Goal: Book appointment/travel/reservation

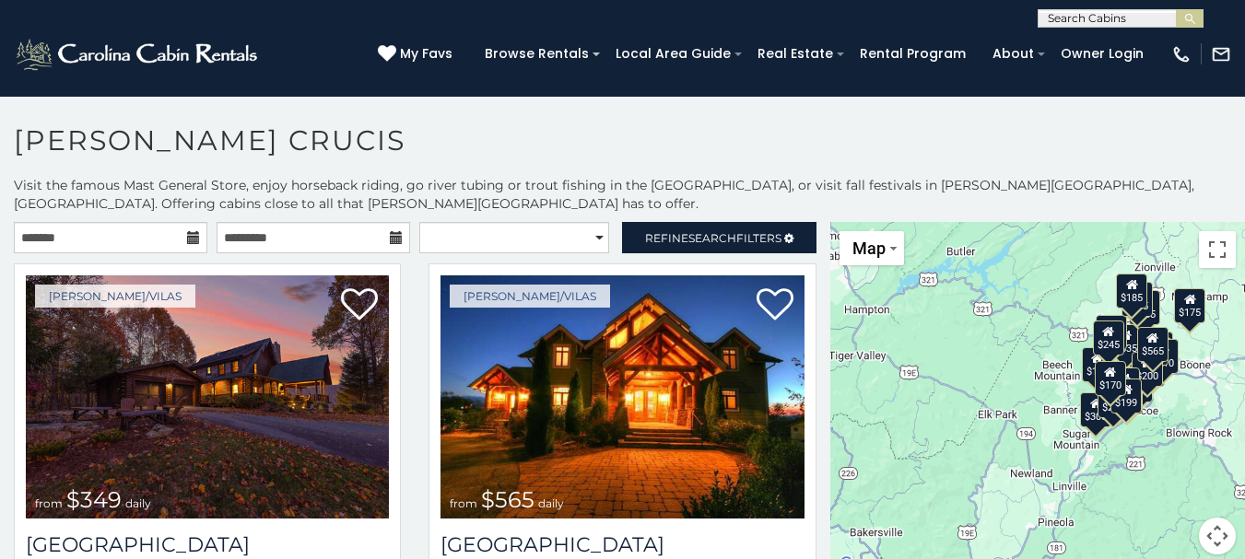
click at [986, 411] on div "$349 $565 $410 $635 $451 $400 $460 $425 $245 $395 $305 $210 $360 $210 $275 $230…" at bounding box center [1037, 399] width 415 height 355
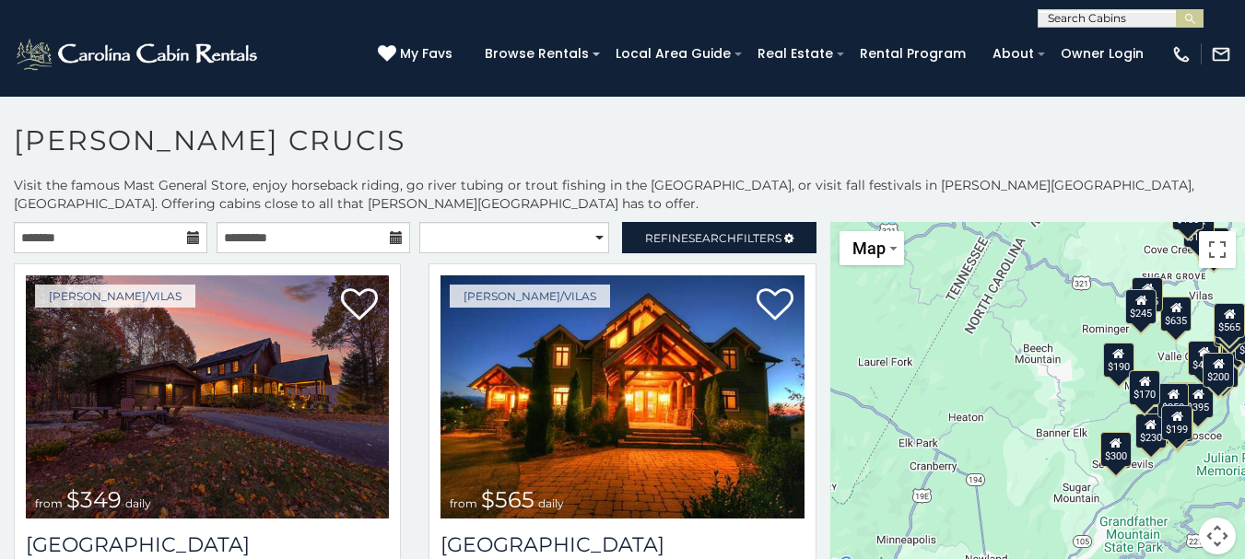
drag, startPoint x: 919, startPoint y: 416, endPoint x: 833, endPoint y: 441, distance: 89.2
click at [833, 441] on div "$349 $565 $410 $635 $451 $400 $460 $425 $245 $395 $305 $210 $360 $210 $275 $230…" at bounding box center [1037, 399] width 415 height 355
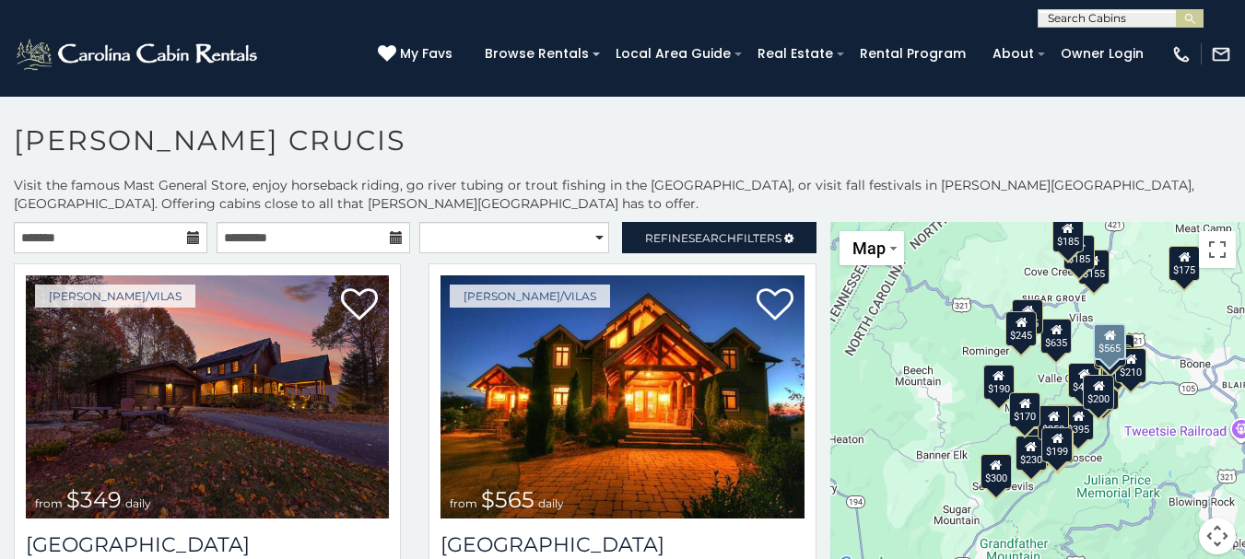
drag, startPoint x: 948, startPoint y: 425, endPoint x: 808, endPoint y: 458, distance: 143.9
click at [808, 222] on main "**********" at bounding box center [622, 222] width 1245 height 0
click at [808, 458] on div "[PERSON_NAME]/Vilas from $565 daily [GEOGRAPHIC_DATA] 5 Sleeping Areas / 4 Bath…" at bounding box center [622, 467] width 415 height 406
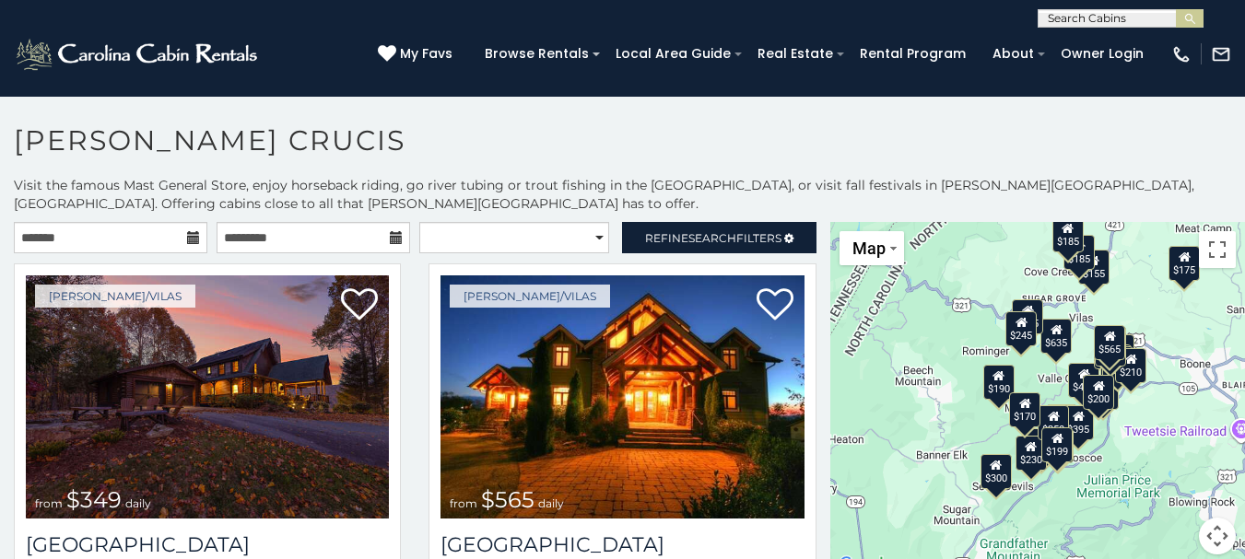
click at [848, 451] on div "$349 $565 $410 $635 $451 $400 $460 $425 $245 $395 $305 $210 $360 $210 $275 $230…" at bounding box center [1037, 399] width 415 height 355
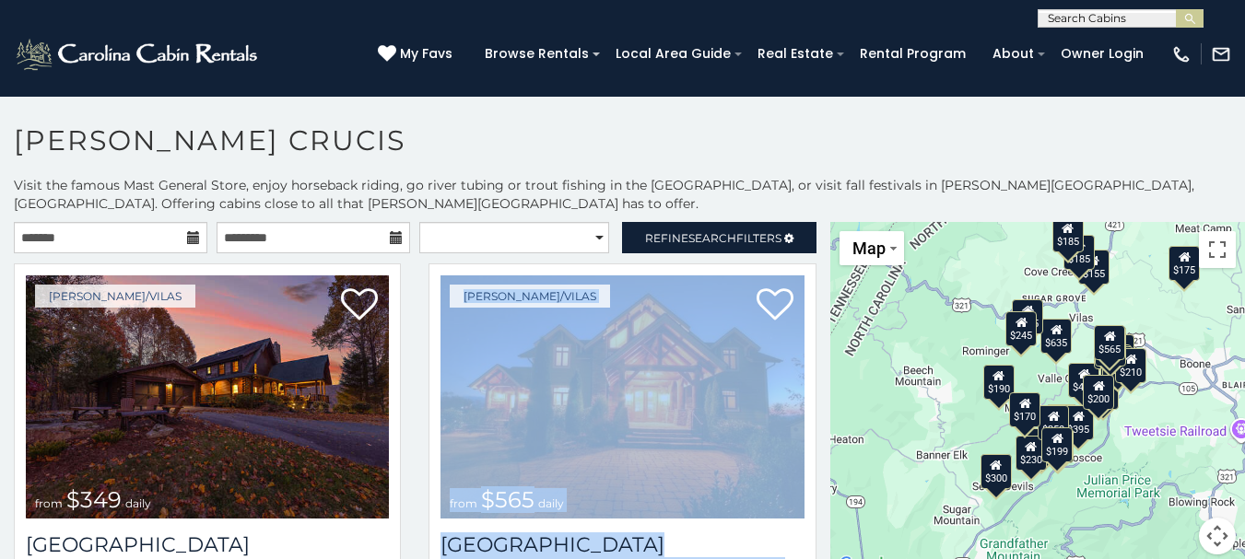
click at [848, 451] on div "$349 $565 $410 $635 $451 $400 $460 $425 $245 $395 $305 $210 $360 $210 $275 $230…" at bounding box center [1037, 399] width 415 height 355
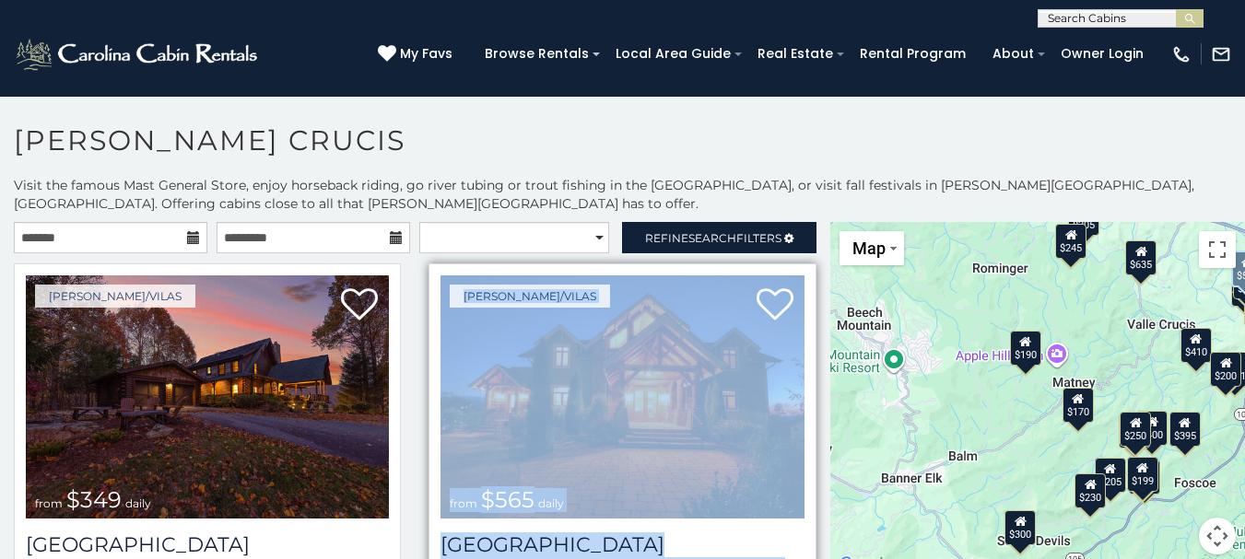
drag, startPoint x: 909, startPoint y: 441, endPoint x: 756, endPoint y: 457, distance: 153.8
click at [756, 222] on main "**********" at bounding box center [622, 222] width 1245 height 0
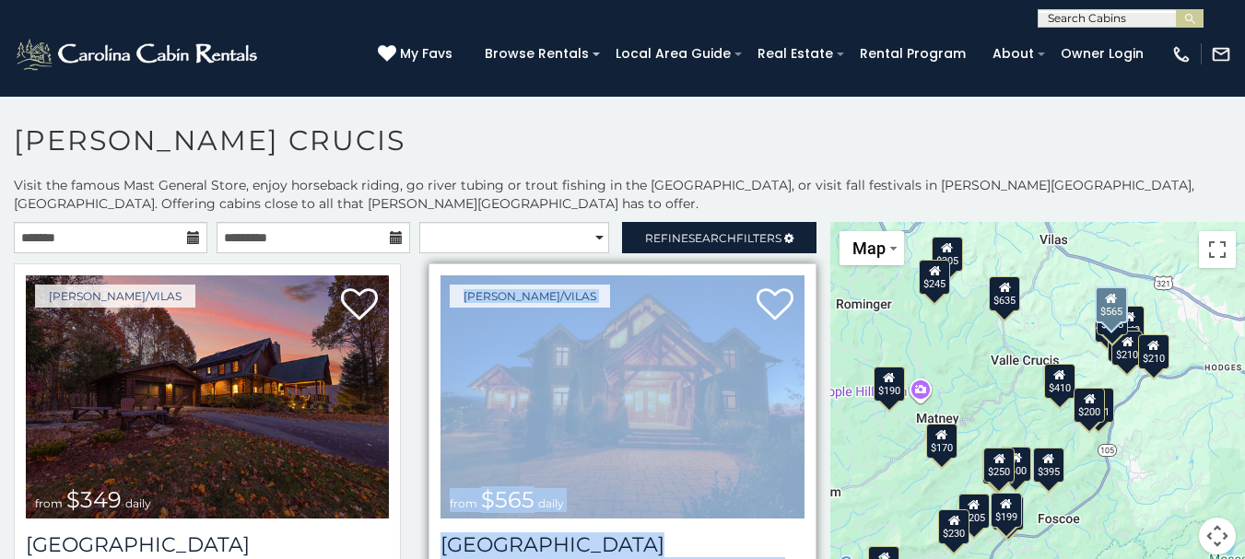
drag, startPoint x: 893, startPoint y: 443, endPoint x: 783, endPoint y: 487, distance: 118.2
click at [783, 222] on main "**********" at bounding box center [622, 222] width 1245 height 0
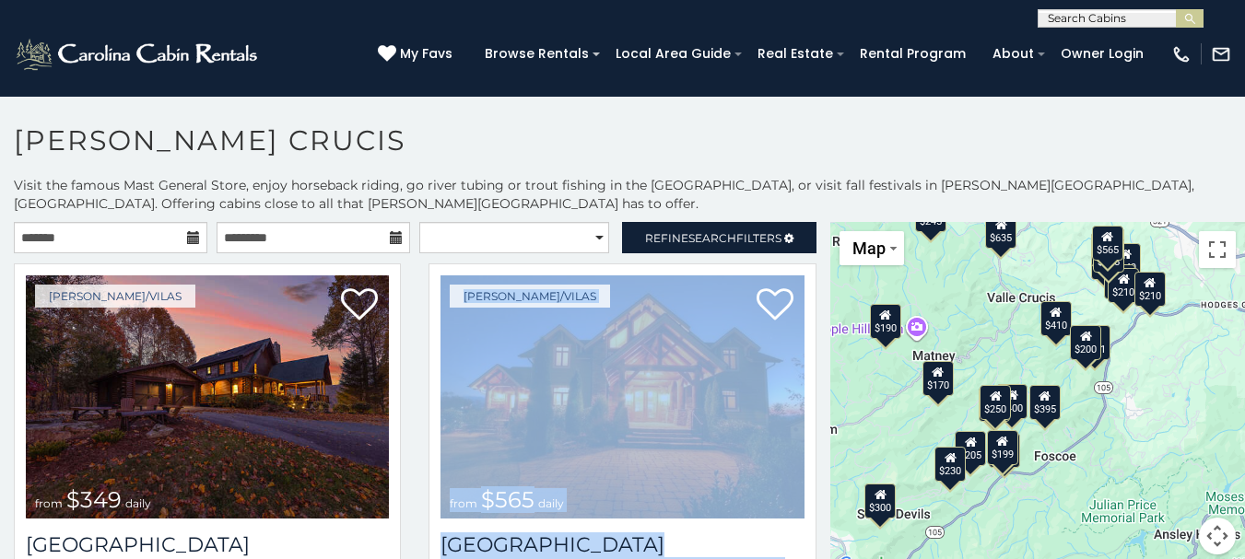
drag, startPoint x: 1139, startPoint y: 521, endPoint x: 1140, endPoint y: 476, distance: 44.2
click at [1140, 476] on div "$349 $565 $410 $635 $451 $400 $460 $425 $245 $395 $305 $210 $360 $210 $275 $230…" at bounding box center [1037, 399] width 415 height 355
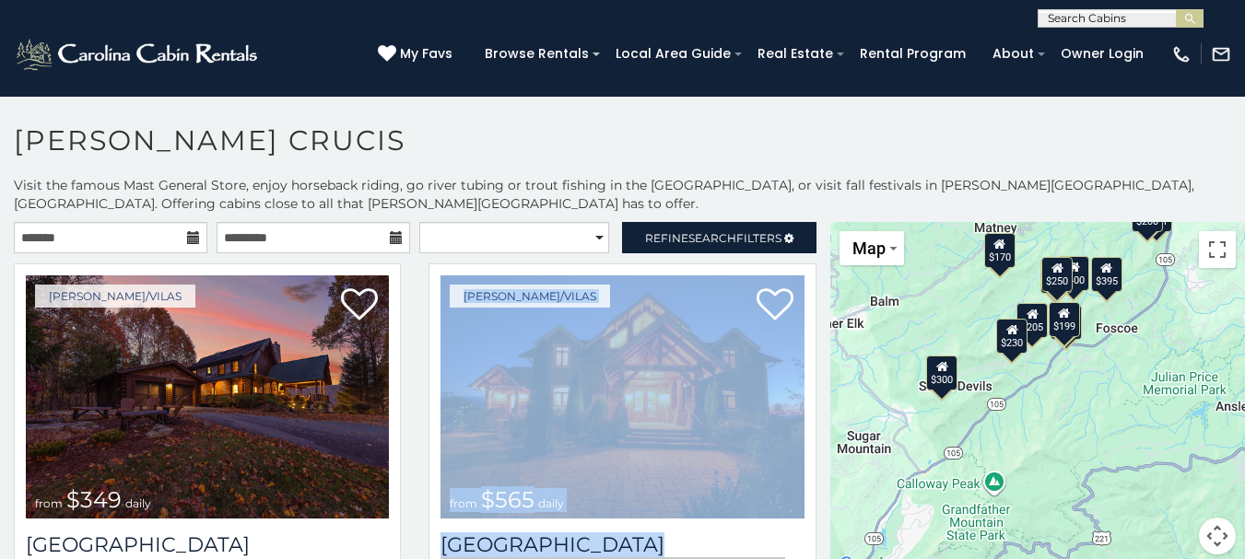
drag, startPoint x: 1117, startPoint y: 409, endPoint x: 1161, endPoint y: 294, distance: 123.4
click at [1159, 303] on div "$349 $565 $410 $635 $451 $400 $460 $425 $245 $395 $305 $210 $360 $210 $275 $230…" at bounding box center [1037, 399] width 415 height 355
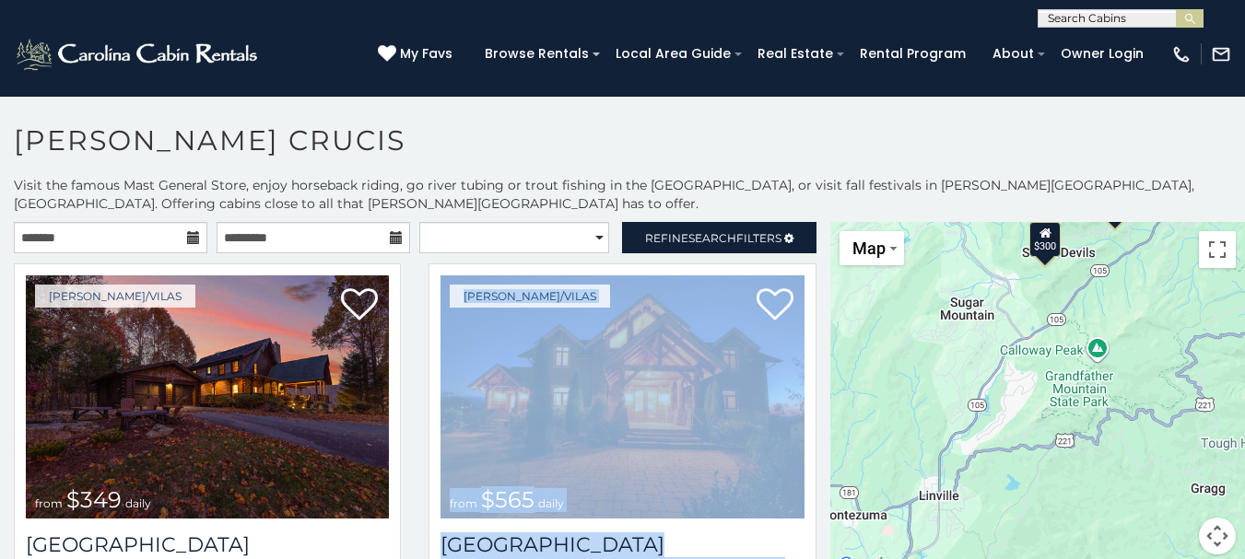
drag, startPoint x: 1009, startPoint y: 475, endPoint x: 1128, endPoint y: 330, distance: 187.9
click at [1128, 330] on div "$349 $565 $410 $635 $451 $400 $460 $425 $245 $395 $305 $210 $360 $210 $275 $230…" at bounding box center [1037, 399] width 415 height 355
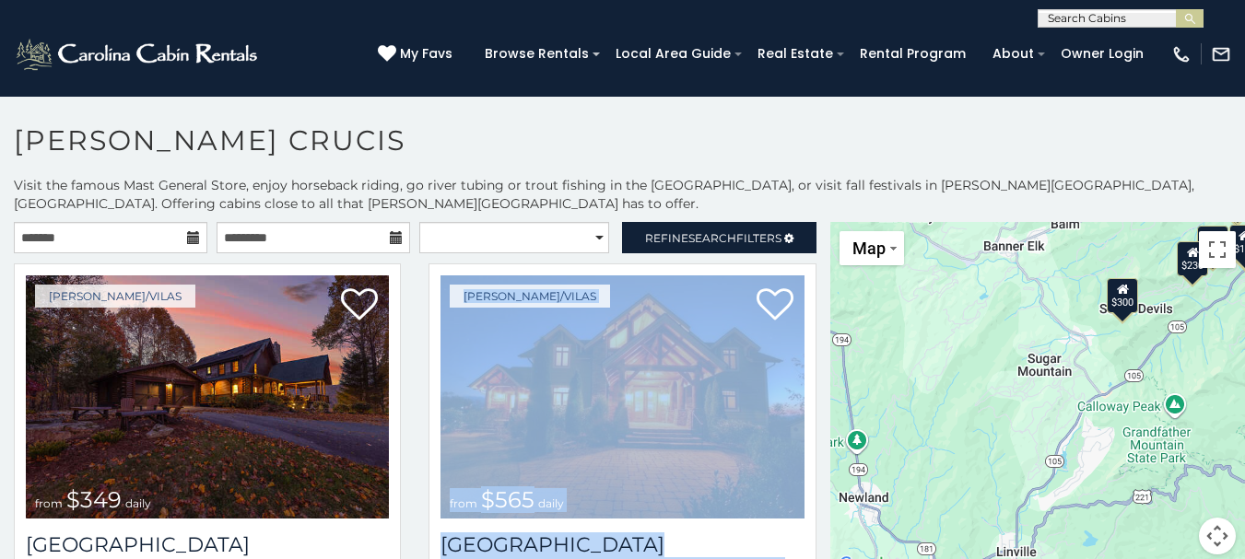
drag, startPoint x: 1001, startPoint y: 402, endPoint x: 1086, endPoint y: 463, distance: 105.1
click at [1086, 463] on div "$349 $565 $410 $635 $451 $400 $460 $425 $245 $395 $305 $210 $360 $210 $275 $230…" at bounding box center [1037, 399] width 415 height 355
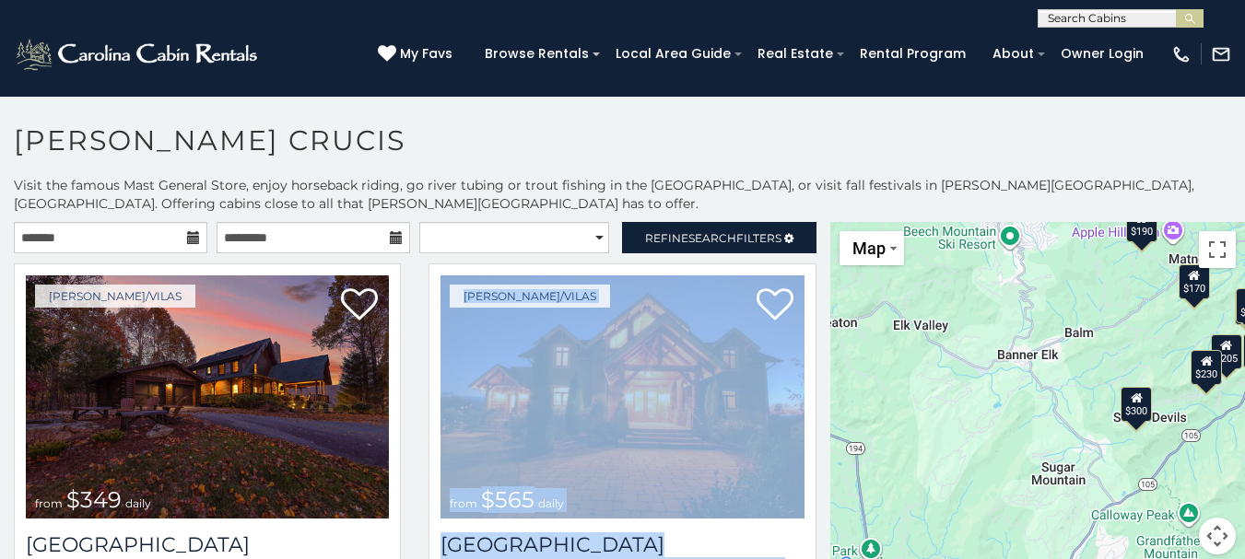
drag, startPoint x: 946, startPoint y: 431, endPoint x: 955, endPoint y: 541, distance: 110.0
click at [955, 541] on div "$349 $565 $410 $635 $451 $400 $460 $425 $245 $395 $305 $210 $360 $210 $275 $230…" at bounding box center [1037, 399] width 415 height 355
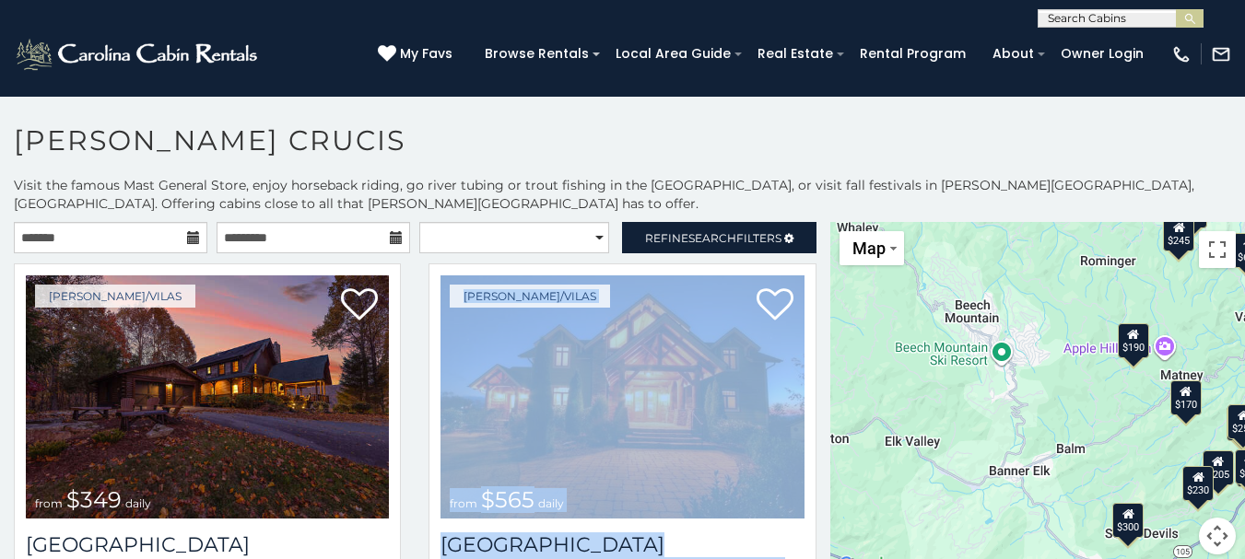
drag, startPoint x: 941, startPoint y: 413, endPoint x: 929, endPoint y: 530, distance: 117.6
click at [932, 539] on div "$349 $565 $410 $635 $451 $400 $460 $425 $245 $395 $305 $210 $360 $210 $275 $230…" at bounding box center [1037, 399] width 415 height 355
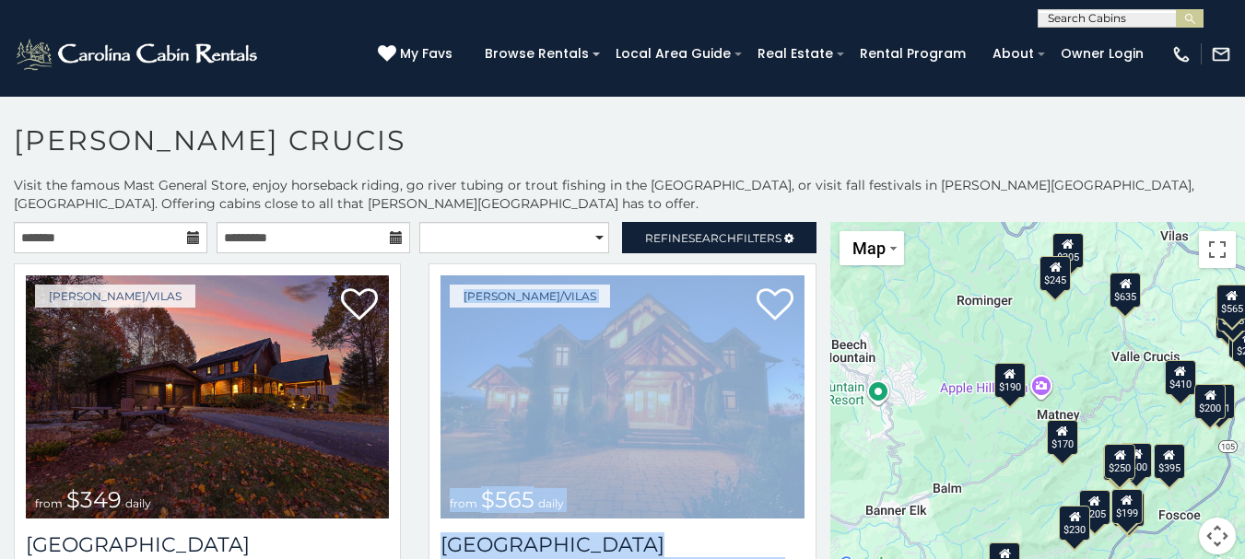
drag, startPoint x: 956, startPoint y: 451, endPoint x: 834, endPoint y: 474, distance: 123.6
click at [832, 478] on div "$349 $565 $410 $635 $451 $400 $460 $425 $245 $395 $305 $210 $360 $210 $275 $230…" at bounding box center [1037, 399] width 415 height 355
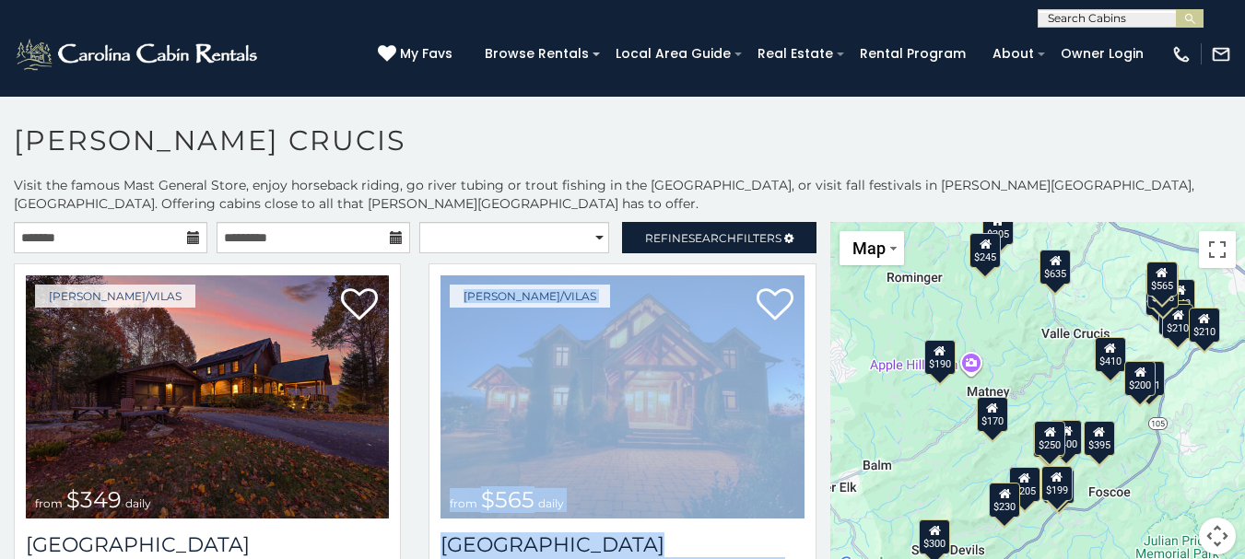
drag, startPoint x: 912, startPoint y: 458, endPoint x: 809, endPoint y: 472, distance: 104.1
click at [809, 222] on main "**********" at bounding box center [622, 222] width 1245 height 0
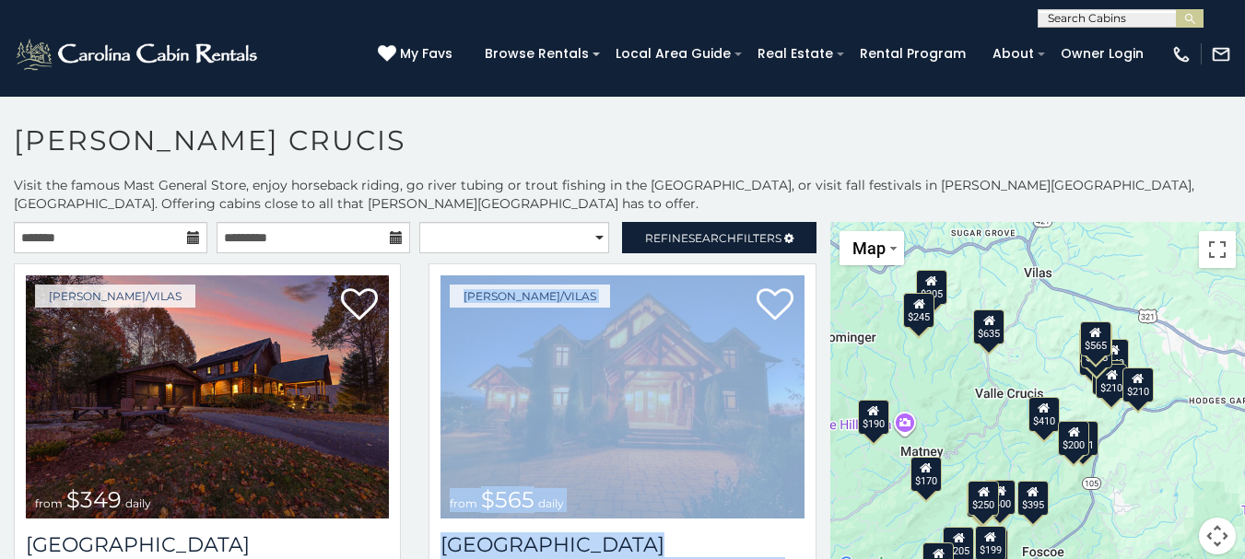
drag, startPoint x: 872, startPoint y: 478, endPoint x: 831, endPoint y: 540, distance: 73.9
click at [831, 540] on div "$349 $565 $410 $635 $451 $400 $460 $425 $245 $395 $305 $210 $360 $210 $275 $230…" at bounding box center [1037, 399] width 415 height 355
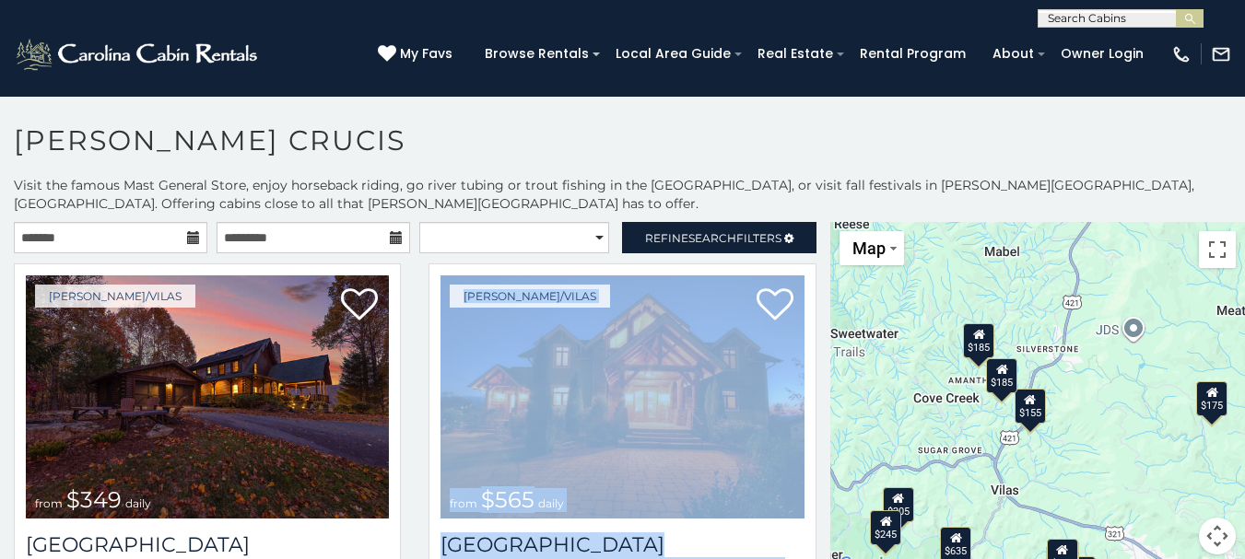
drag, startPoint x: 1095, startPoint y: 386, endPoint x: 1085, endPoint y: 490, distance: 104.6
click at [1085, 490] on div "$349 $565 $410 $635 $451 $400 $460 $425 $245 $395 $305 $210 $360 $210 $275 $230…" at bounding box center [1037, 399] width 415 height 355
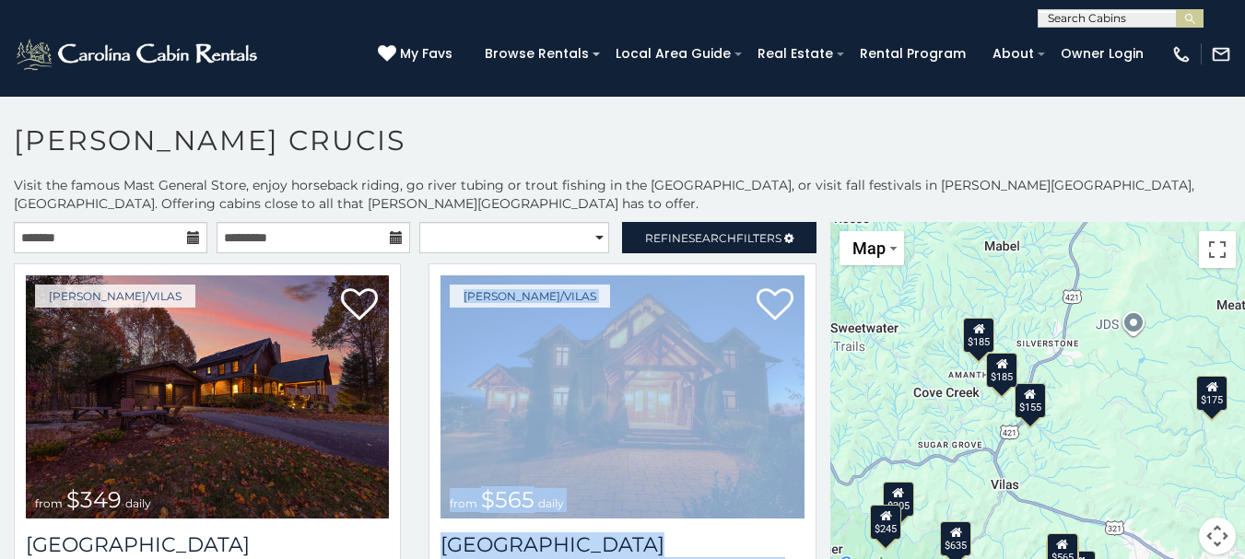
scroll to position [35, 0]
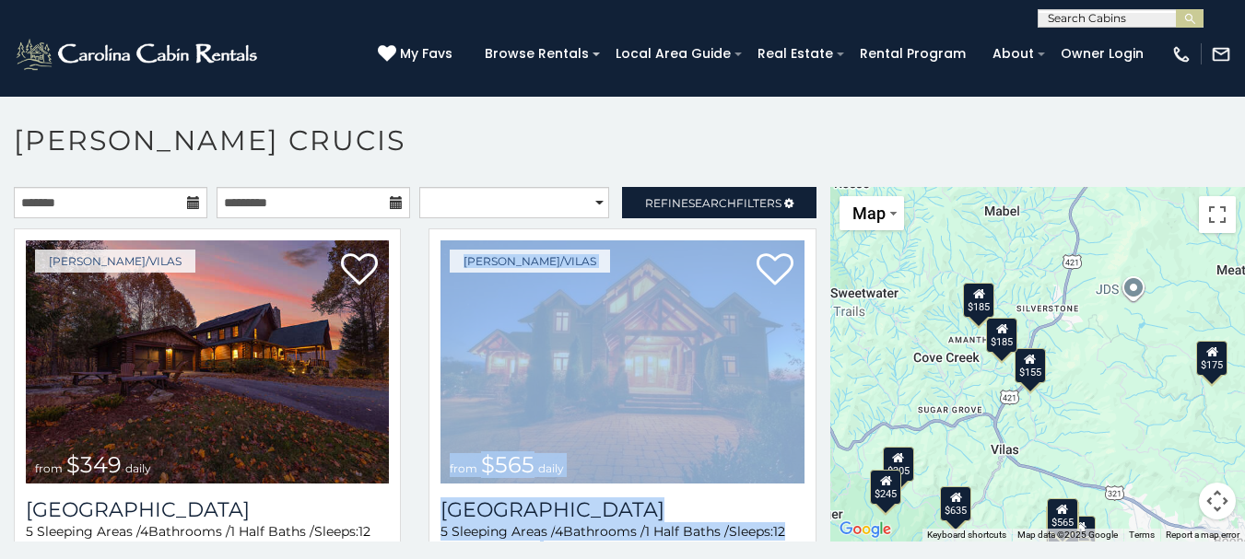
click at [1027, 378] on div "$155" at bounding box center [1029, 364] width 31 height 35
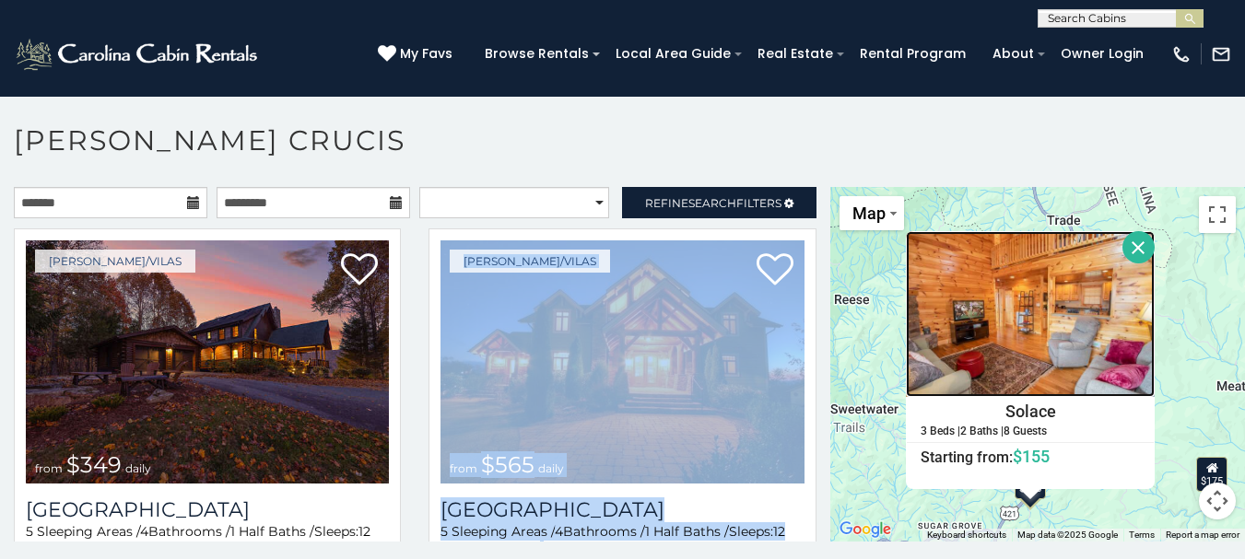
click at [1025, 332] on img at bounding box center [1030, 314] width 249 height 166
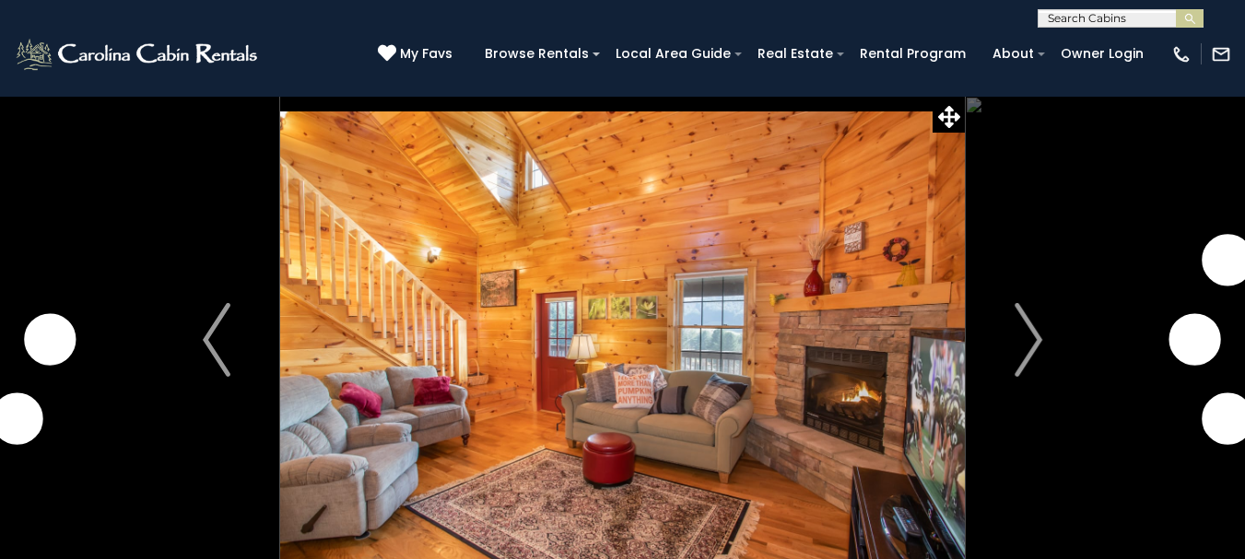
drag, startPoint x: 769, startPoint y: 407, endPoint x: 748, endPoint y: 243, distance: 165.4
click at [748, 243] on img at bounding box center [622, 340] width 685 height 488
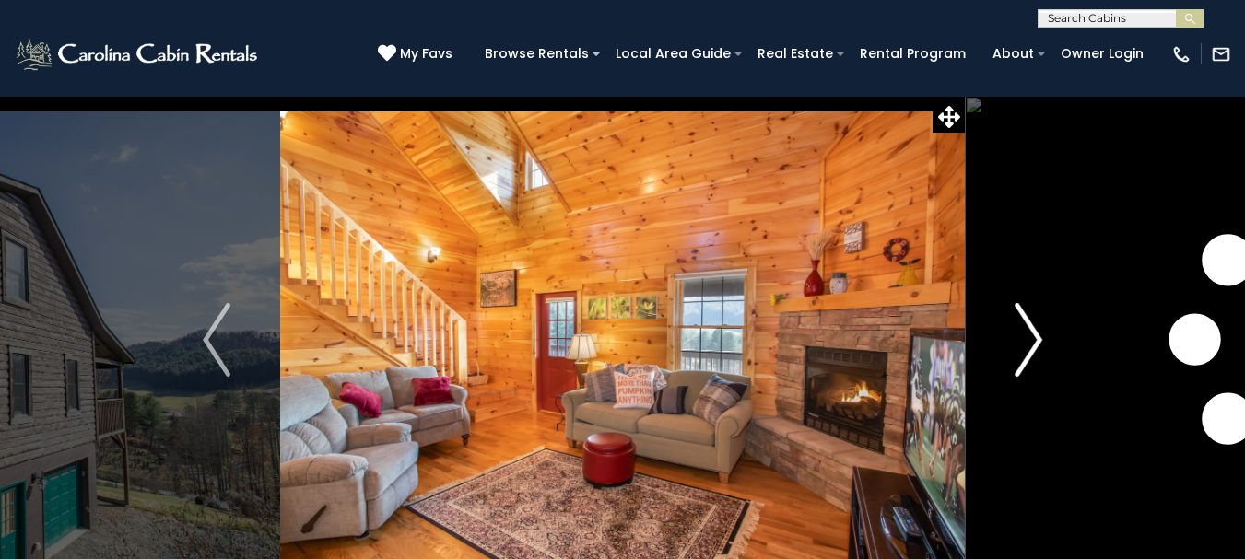
click at [1034, 343] on img "Next" at bounding box center [1028, 340] width 28 height 74
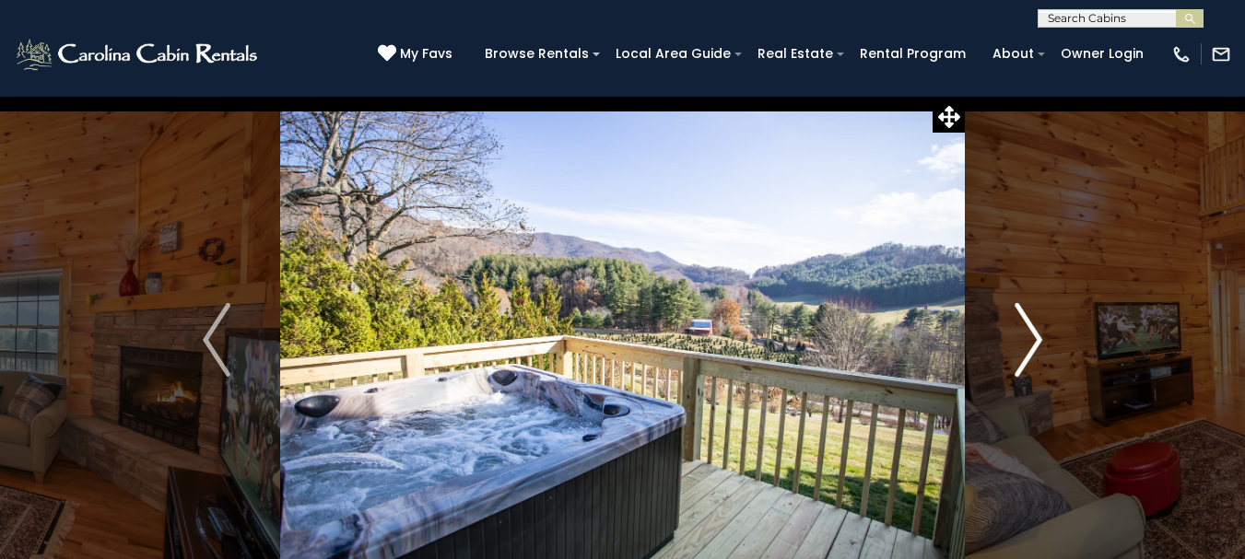
click at [1034, 343] on img "Next" at bounding box center [1028, 340] width 28 height 74
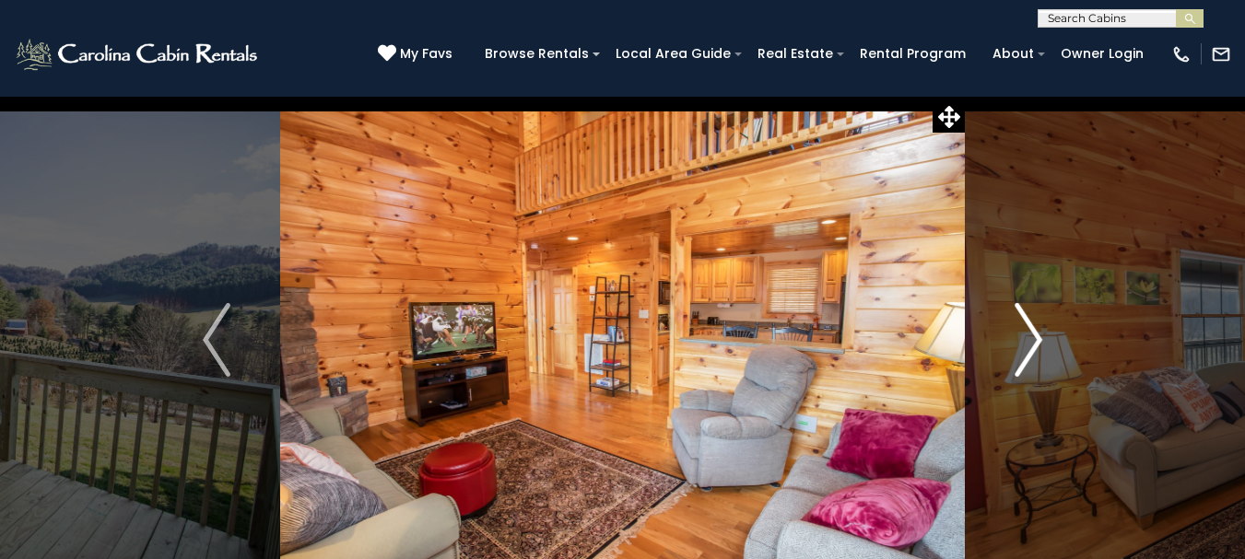
click at [1034, 343] on img "Next" at bounding box center [1028, 340] width 28 height 74
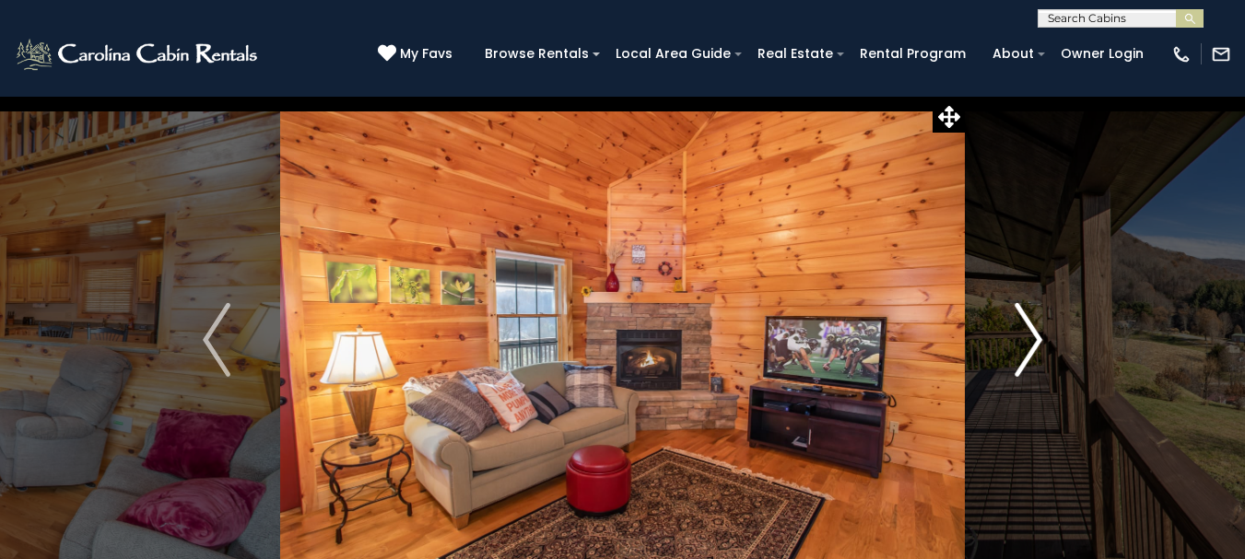
click at [1034, 343] on img "Next" at bounding box center [1028, 340] width 28 height 74
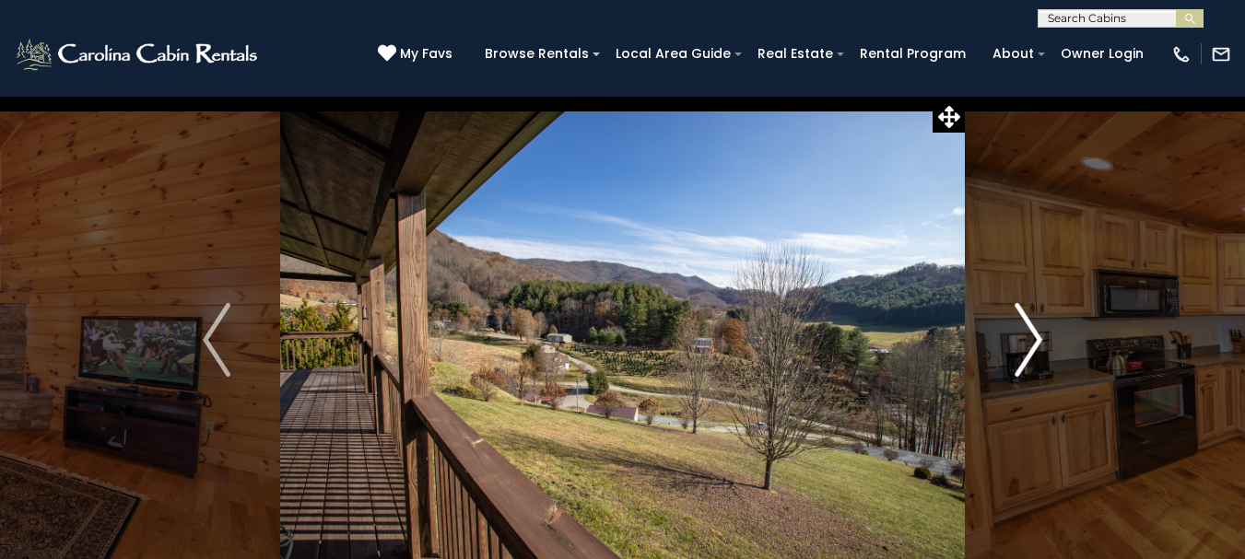
click at [1034, 343] on img "Next" at bounding box center [1028, 340] width 28 height 74
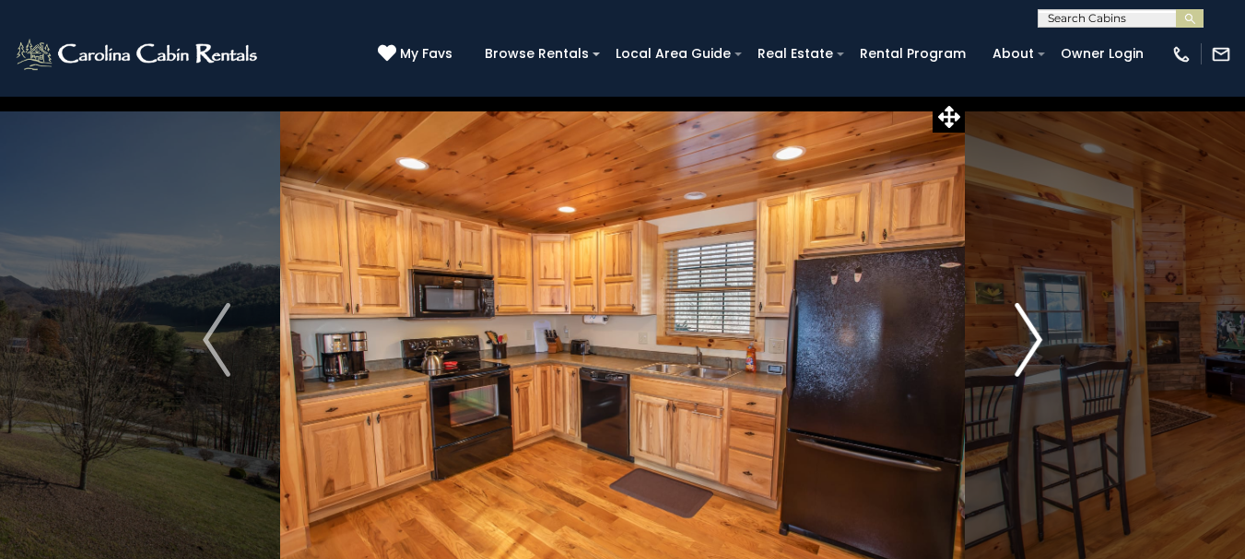
click at [1034, 343] on img "Next" at bounding box center [1028, 340] width 28 height 74
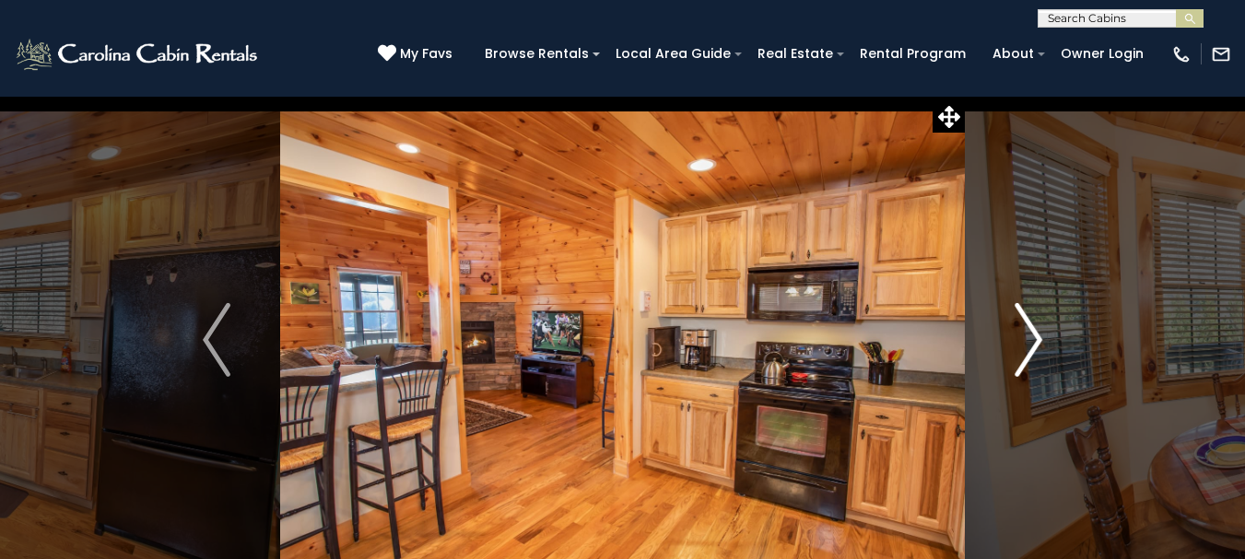
click at [1034, 343] on img "Next" at bounding box center [1028, 340] width 28 height 74
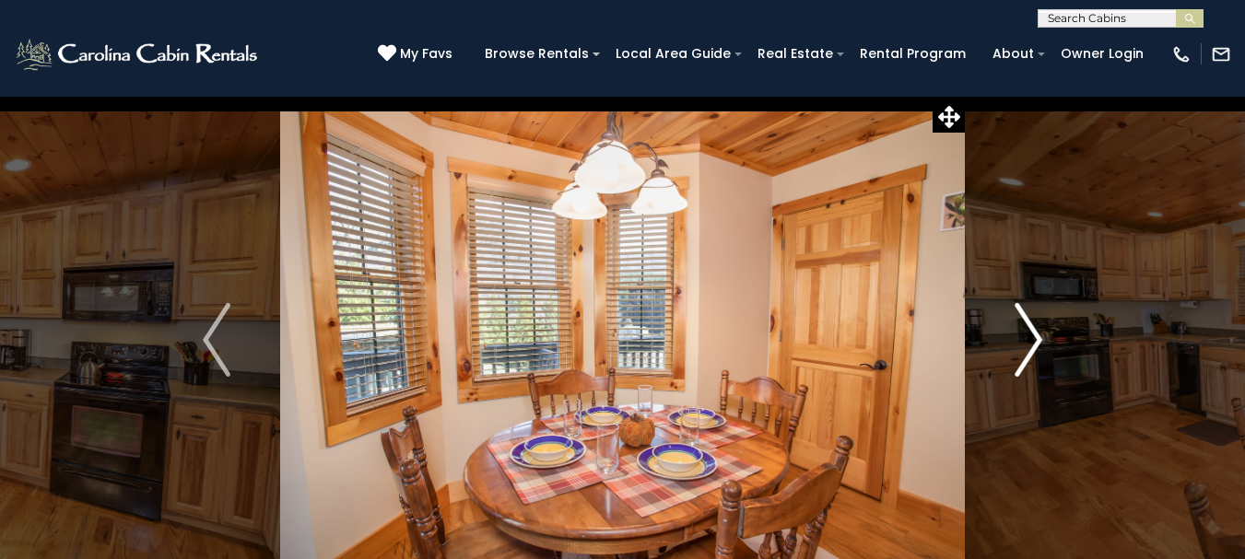
click at [1034, 343] on img "Next" at bounding box center [1028, 340] width 28 height 74
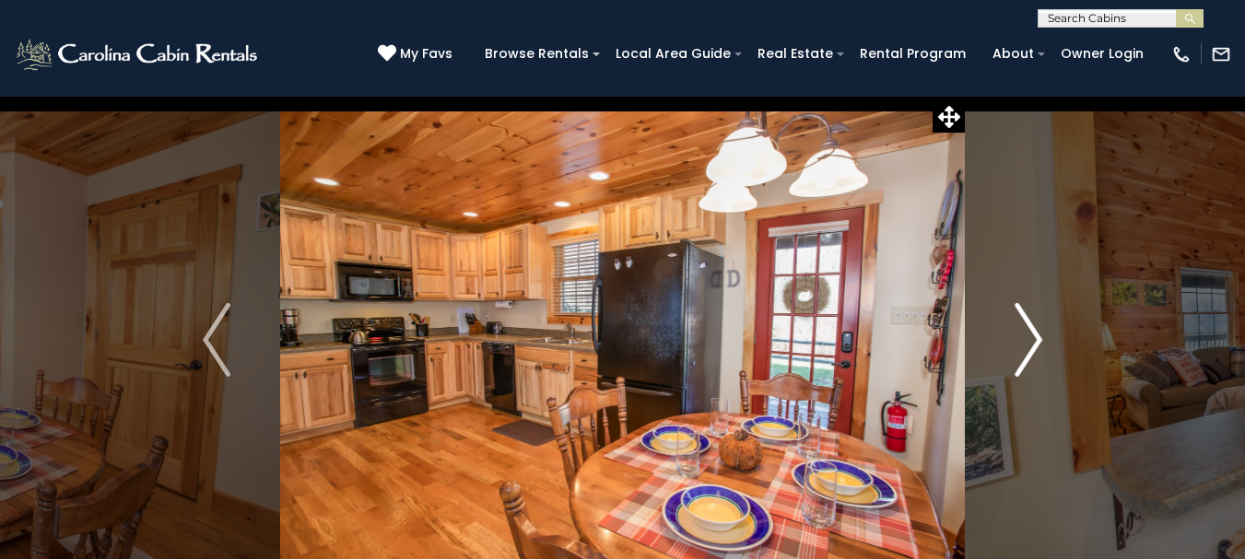
click at [1034, 343] on img "Next" at bounding box center [1028, 340] width 28 height 74
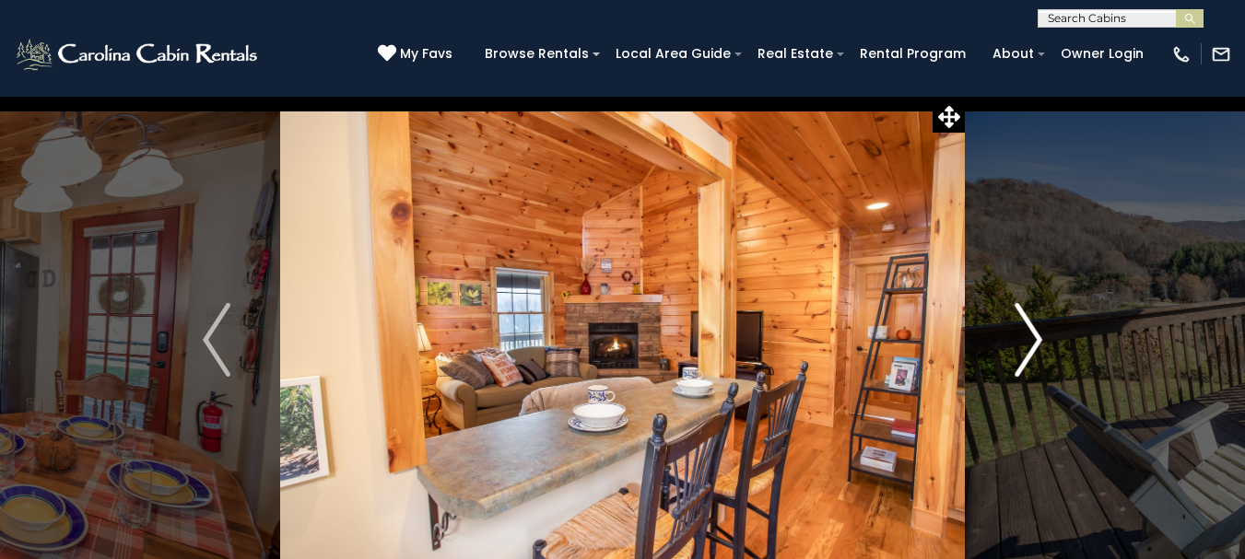
click at [1034, 343] on img "Next" at bounding box center [1028, 340] width 28 height 74
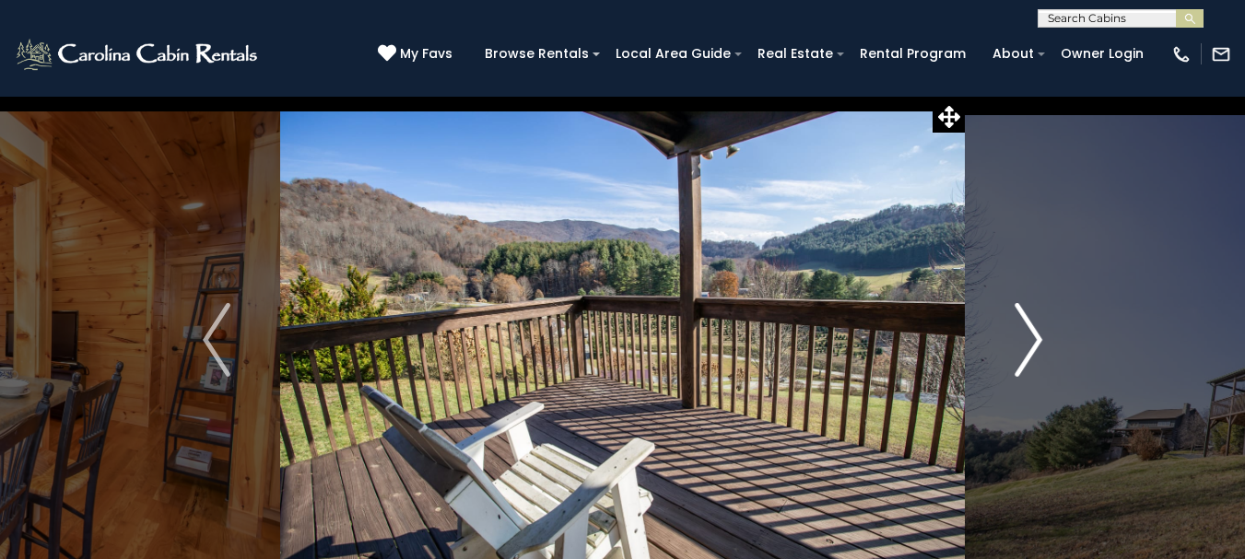
click at [1034, 343] on img "Next" at bounding box center [1028, 340] width 28 height 74
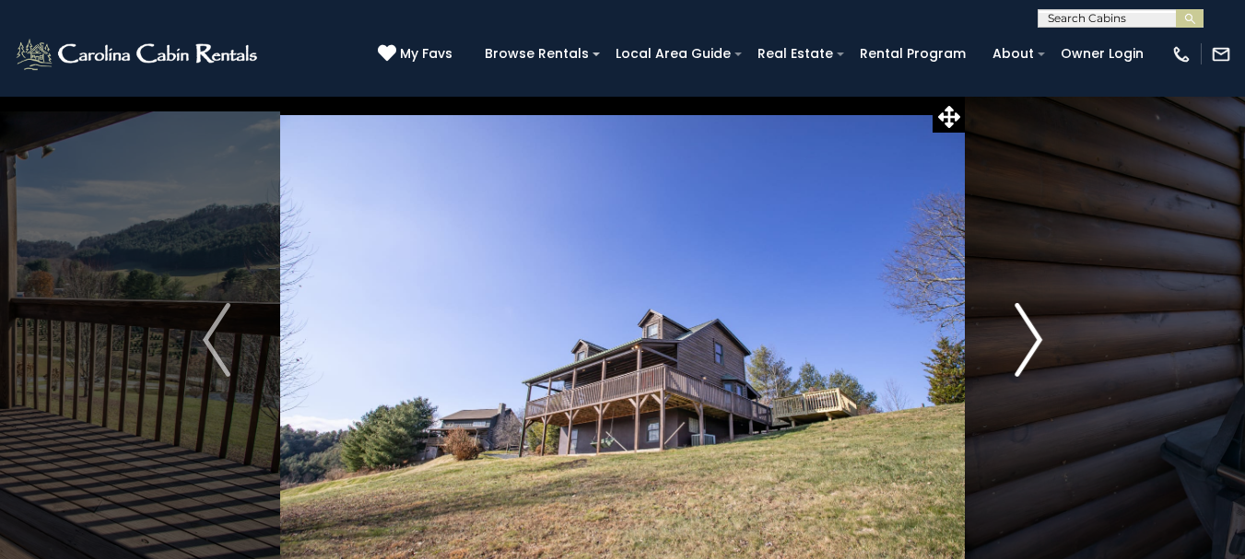
click at [1034, 343] on img "Next" at bounding box center [1028, 340] width 28 height 74
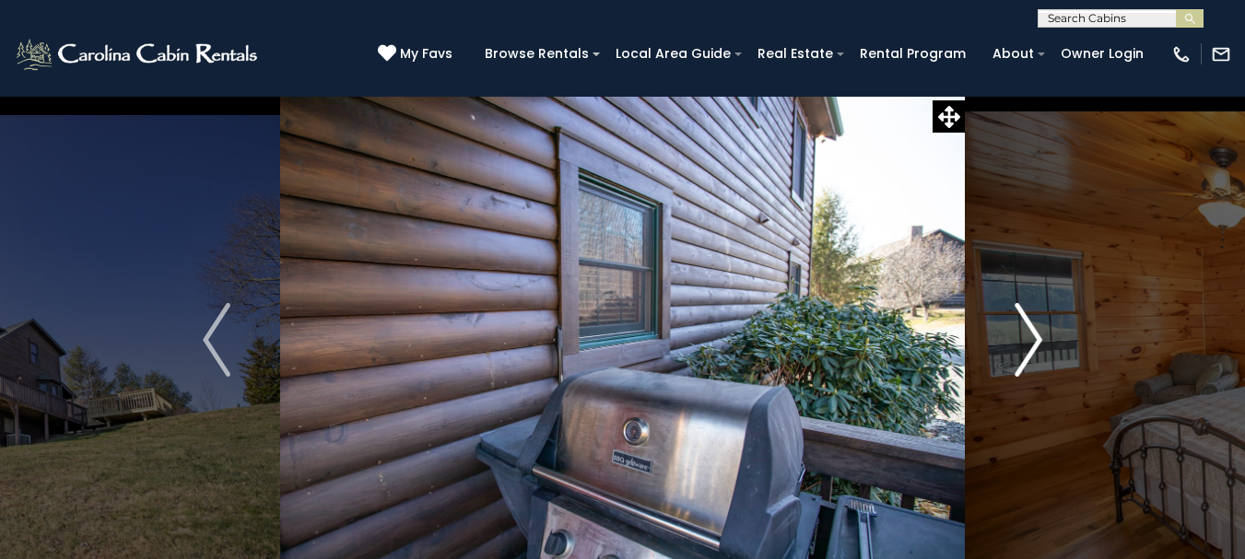
click at [1034, 343] on img "Next" at bounding box center [1028, 340] width 28 height 74
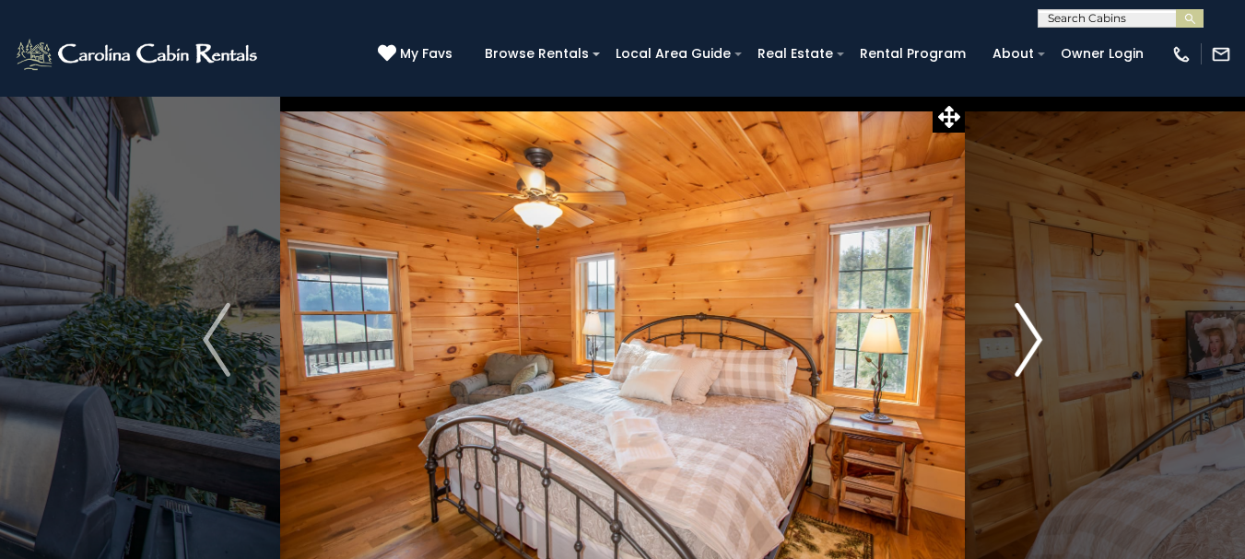
click at [1034, 343] on img "Next" at bounding box center [1028, 340] width 28 height 74
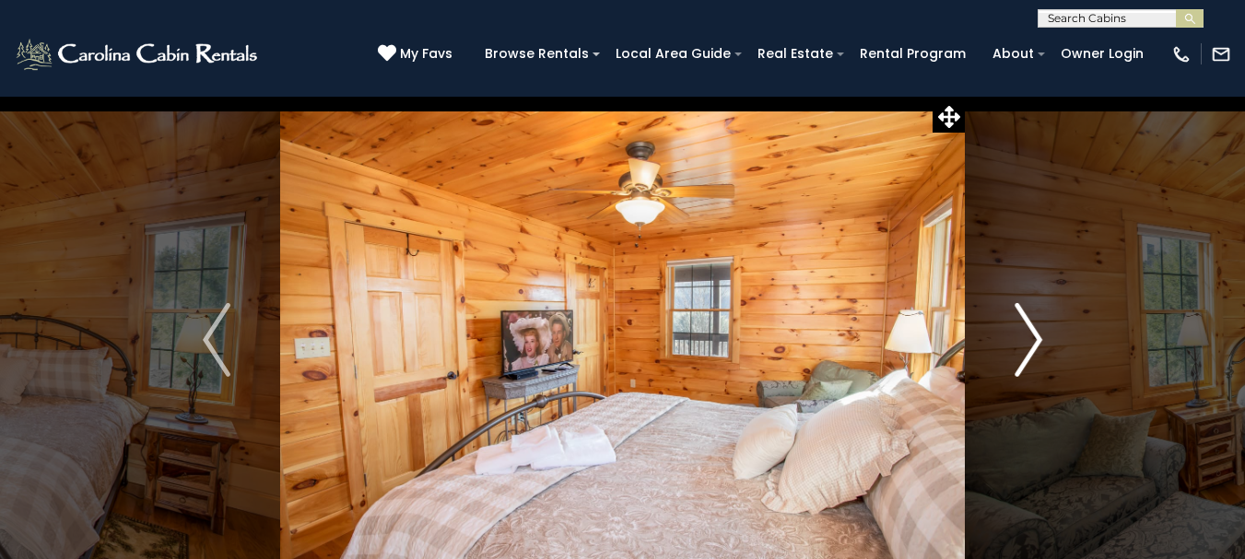
click at [1034, 343] on img "Next" at bounding box center [1028, 340] width 28 height 74
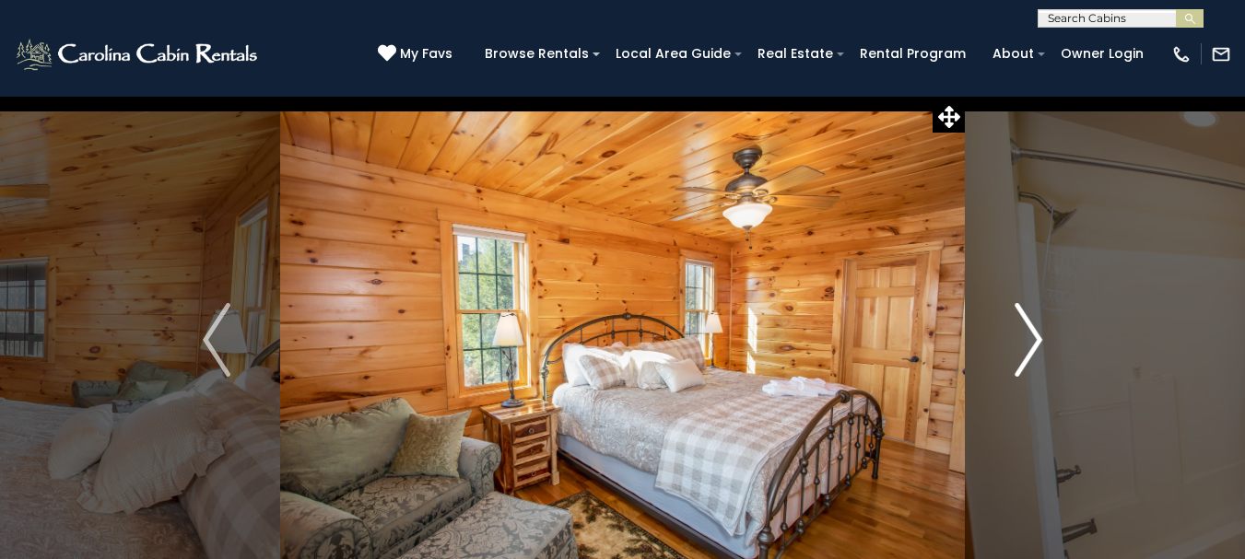
click at [1034, 343] on img "Next" at bounding box center [1028, 340] width 28 height 74
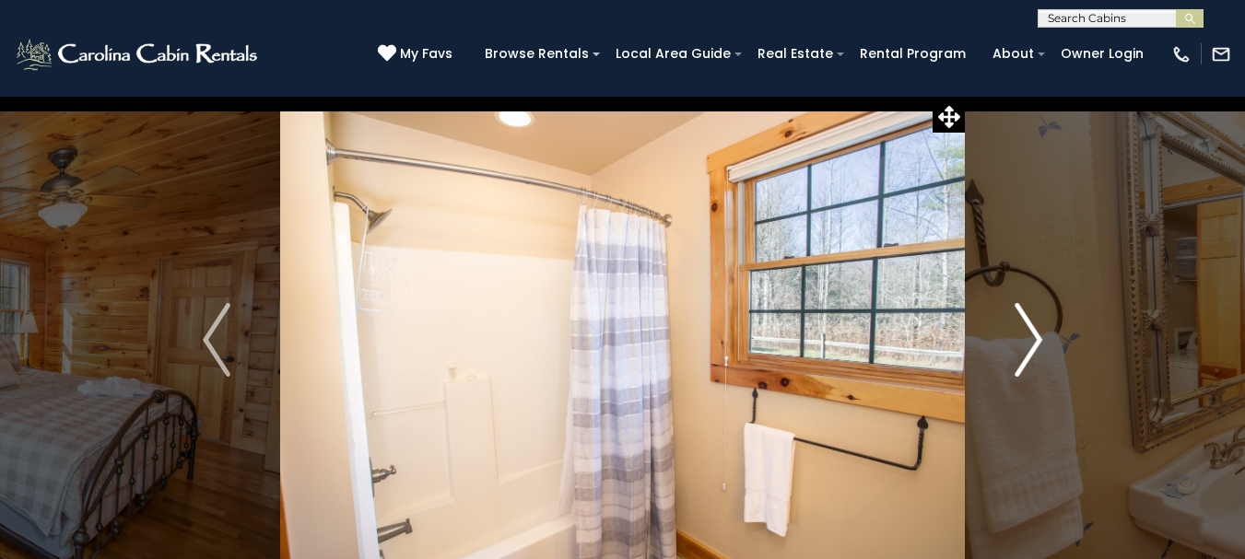
click at [1034, 343] on img "Next" at bounding box center [1028, 340] width 28 height 74
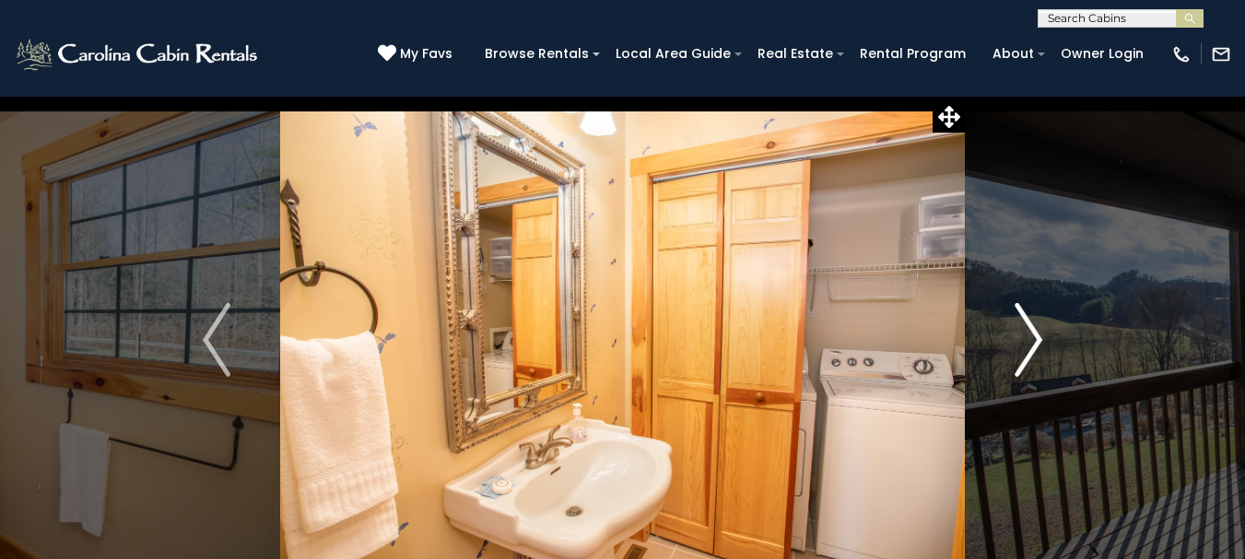
click at [1034, 343] on img "Next" at bounding box center [1028, 340] width 28 height 74
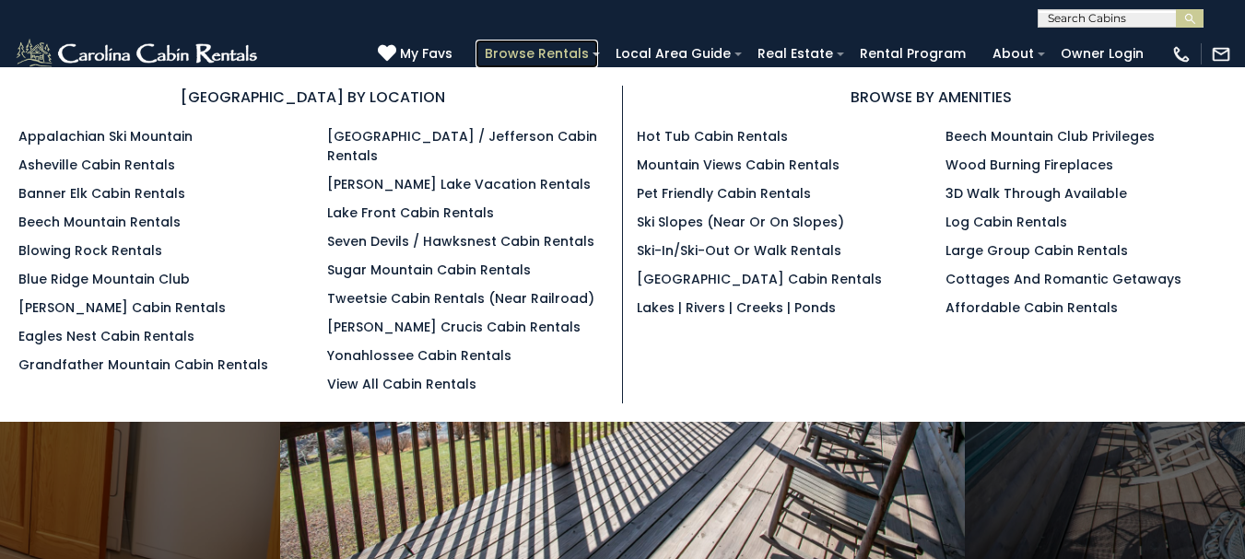
click at [570, 47] on link "Browse Rentals" at bounding box center [536, 54] width 123 height 29
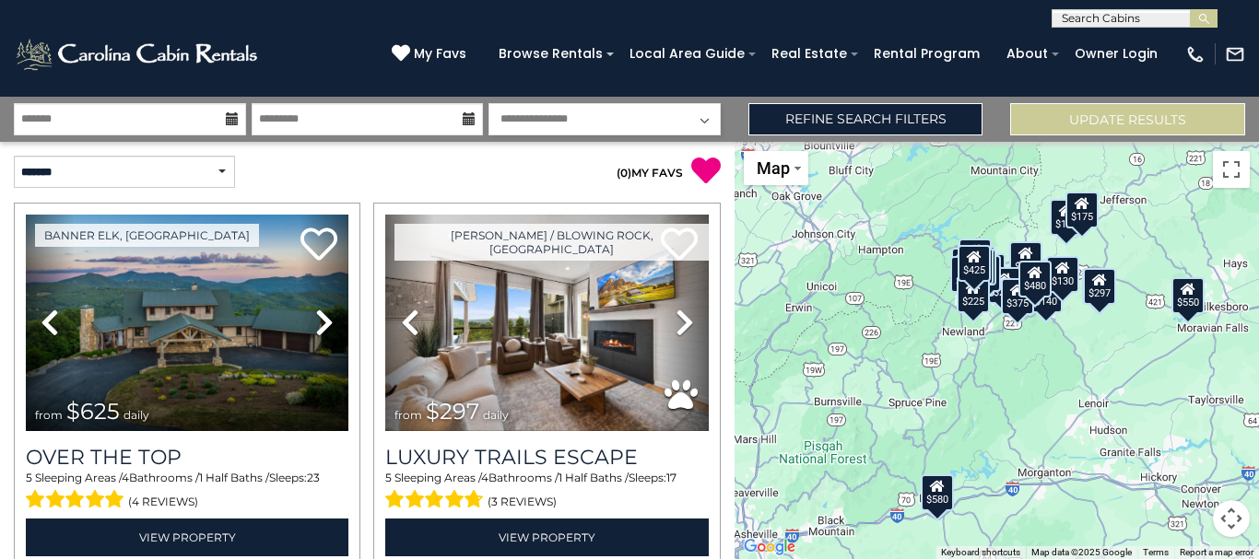
click at [711, 548] on div "Boone / Blowing Rock, NC Next" at bounding box center [546, 386] width 359 height 366
